Goal: Navigation & Orientation: Find specific page/section

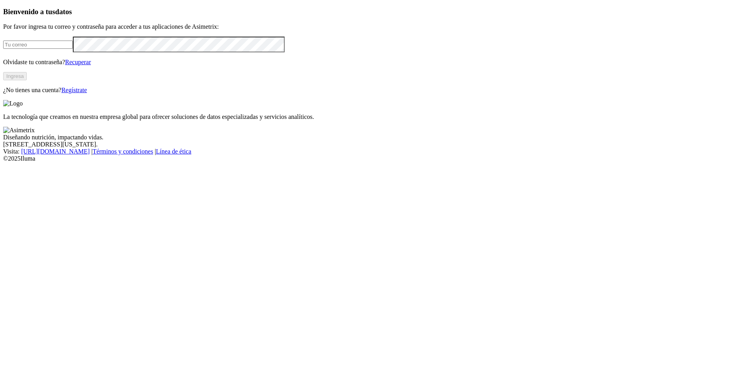
click at [73, 49] on input "email" at bounding box center [38, 45] width 70 height 8
type input "[EMAIL_ADDRESS][DOMAIN_NAME]"
click at [27, 80] on button "Ingresa" at bounding box center [15, 76] width 24 height 8
